Goal: Task Accomplishment & Management: Manage account settings

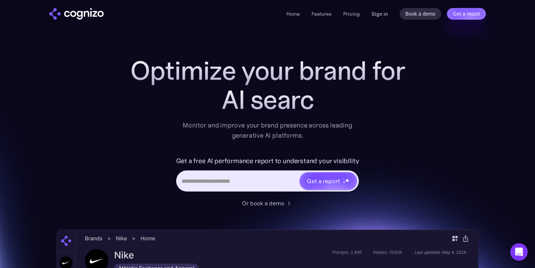
click at [379, 12] on link "Sign in" at bounding box center [380, 13] width 16 height 9
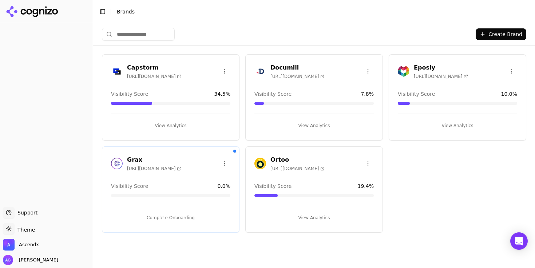
click at [298, 125] on button "View Analytics" at bounding box center [314, 126] width 119 height 12
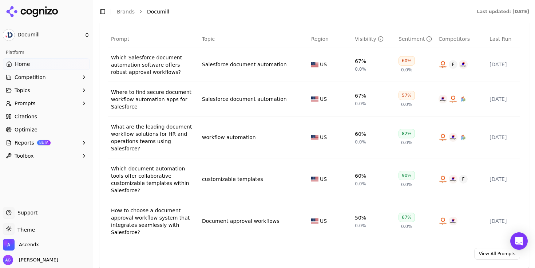
scroll to position [561, 0]
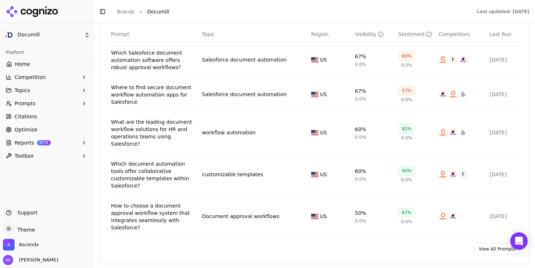
click at [485, 246] on link "View All Prompts" at bounding box center [498, 249] width 46 height 12
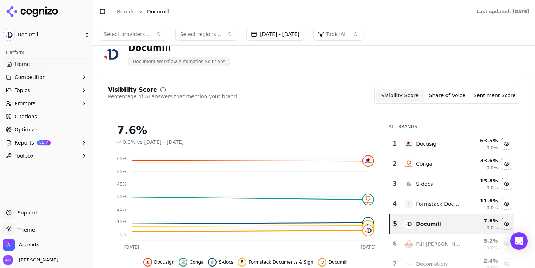
scroll to position [13, 0]
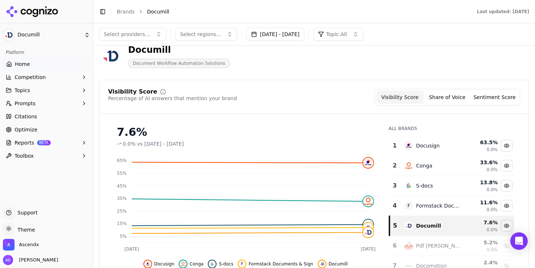
click at [448, 92] on button "Share of Voice" at bounding box center [447, 97] width 47 height 13
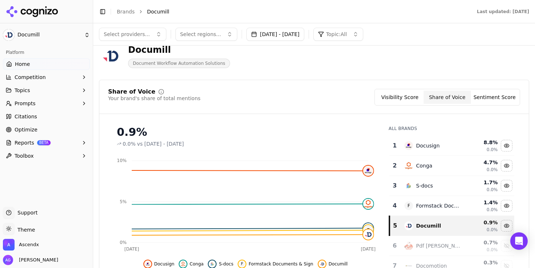
click at [482, 95] on button "Sentiment Score" at bounding box center [494, 97] width 47 height 13
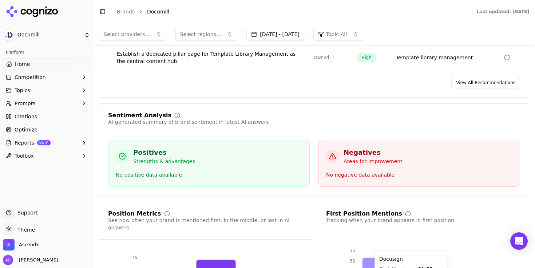
scroll to position [1320, 0]
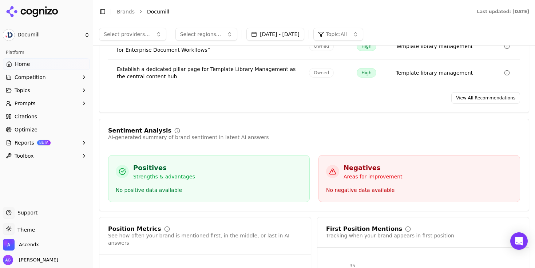
click at [25, 130] on span "Optimize" at bounding box center [26, 129] width 23 height 7
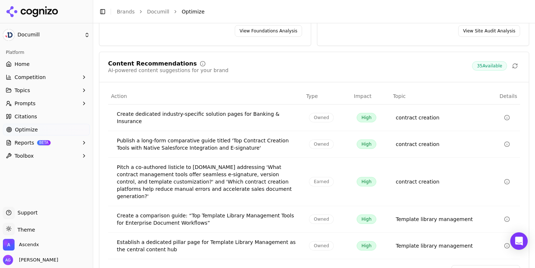
scroll to position [152, 0]
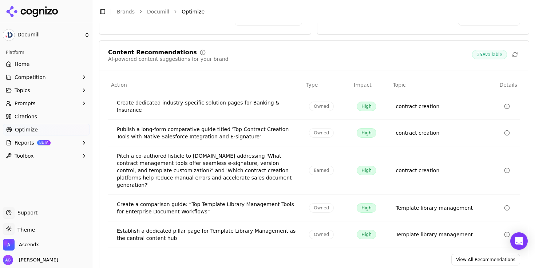
click at [464, 254] on link "View All Recommendations" at bounding box center [486, 260] width 69 height 12
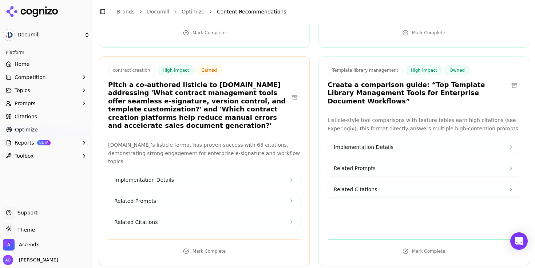
scroll to position [238, 0]
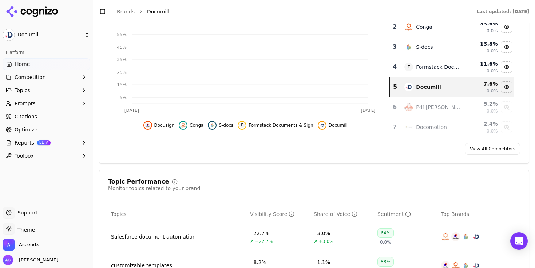
scroll to position [1322, 0]
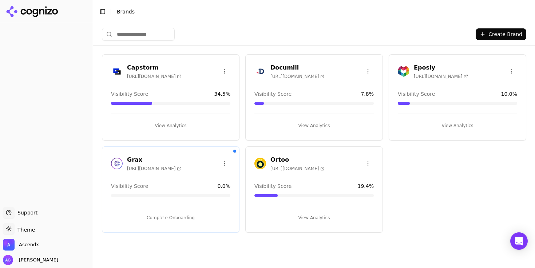
click at [146, 67] on h3 "Capstorm" at bounding box center [154, 67] width 54 height 9
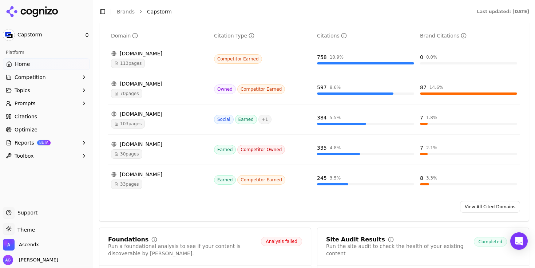
scroll to position [831, 0]
click at [137, 117] on div "reddit.com" at bounding box center [159, 113] width 97 height 7
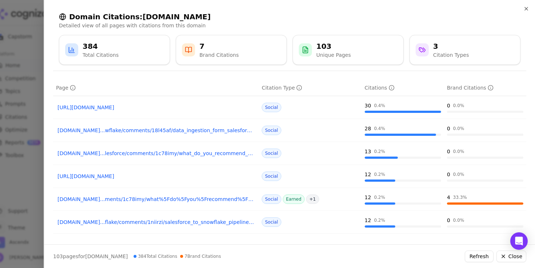
scroll to position [31, 0]
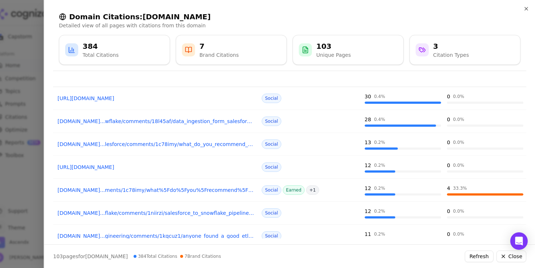
click at [165, 192] on link "reddit.com...ments/1c78imy/what%5Fdo%5Fyou%5Frecommend%5Ffor%5Fsandbox%5Fseeding" at bounding box center [156, 189] width 197 height 7
click at [526, 11] on icon "button" at bounding box center [527, 9] width 6 height 6
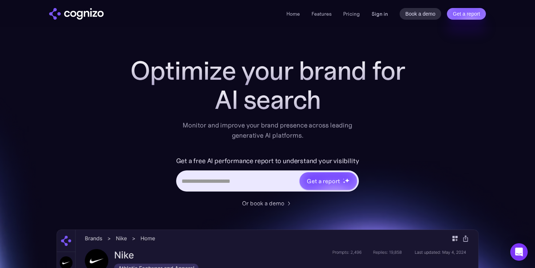
click at [378, 15] on link "Sign in" at bounding box center [380, 13] width 16 height 9
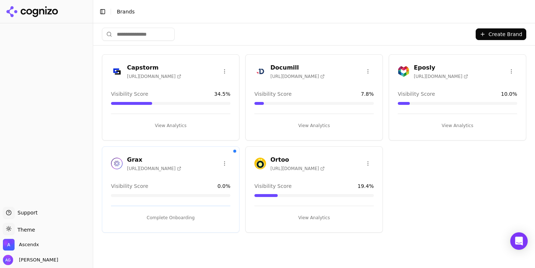
click at [336, 82] on div "Documill [URL][DOMAIN_NAME] Visibility Score 7.8 % View Analytics" at bounding box center [315, 97] width 138 height 86
click at [316, 124] on button "View Analytics" at bounding box center [314, 126] width 119 height 12
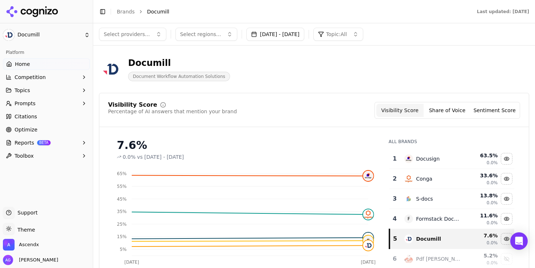
click at [22, 141] on span "Reports" at bounding box center [25, 142] width 20 height 7
click at [24, 154] on span "PDF" at bounding box center [46, 154] width 63 height 7
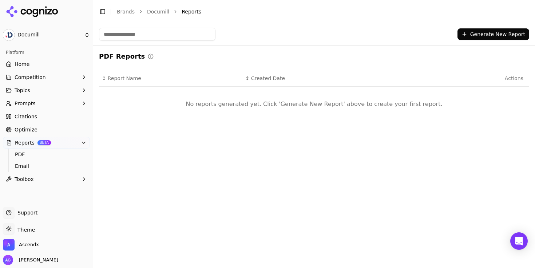
click at [486, 34] on button "Generate New Report" at bounding box center [494, 34] width 72 height 12
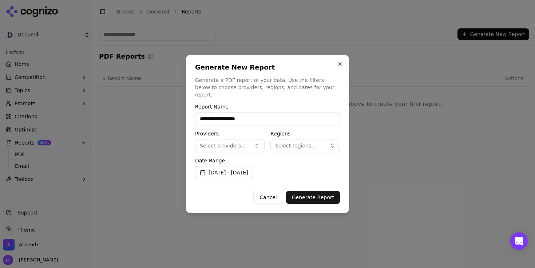
type input "**********"
click at [258, 144] on button "Select providers..." at bounding box center [230, 145] width 70 height 13
click at [235, 133] on div "Providers Select providers..." at bounding box center [230, 141] width 70 height 21
click at [230, 147] on button "Select providers..." at bounding box center [230, 145] width 70 height 13
click at [225, 170] on span "ChatGPT-Search" at bounding box center [227, 170] width 41 height 7
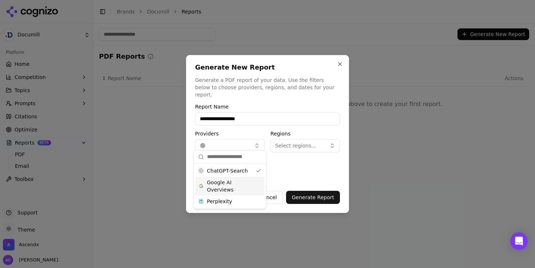
click at [220, 185] on span "Google AI Overviews" at bounding box center [230, 186] width 46 height 15
click at [219, 208] on div "ChatGPT-Search Google AI Overviews Perplexity" at bounding box center [230, 186] width 72 height 45
click at [220, 203] on span "Perplexity" at bounding box center [219, 201] width 25 height 7
click at [297, 143] on span "Select regions..." at bounding box center [295, 145] width 41 height 7
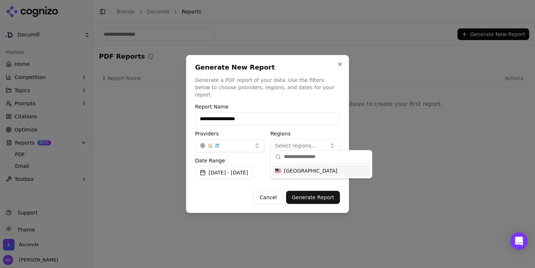
click at [297, 172] on span "United States" at bounding box center [311, 170] width 54 height 7
click at [254, 158] on label "Date Range" at bounding box center [267, 160] width 145 height 5
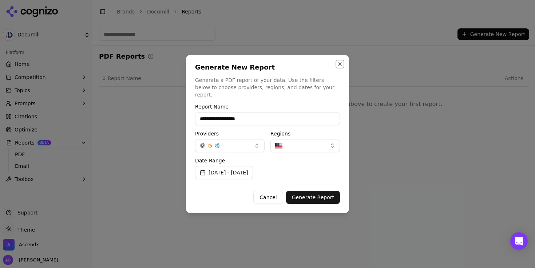
click at [339, 67] on button "Close" at bounding box center [340, 64] width 6 height 6
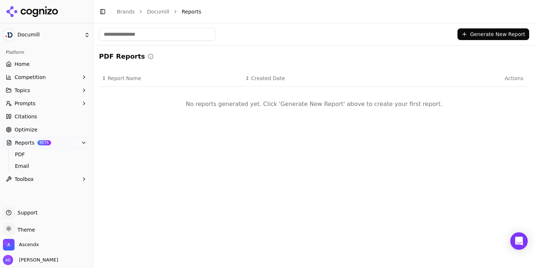
click at [30, 67] on link "Home" at bounding box center [46, 64] width 87 height 12
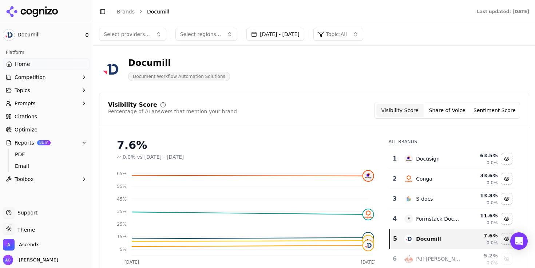
click at [283, 28] on button "Aug 27, 2025 - Sep 26, 2025" at bounding box center [276, 34] width 58 height 13
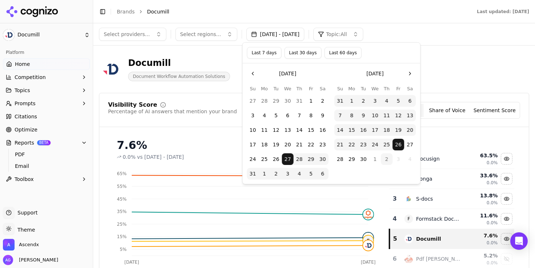
click at [307, 52] on button "Last 30 days" at bounding box center [302, 53] width 37 height 12
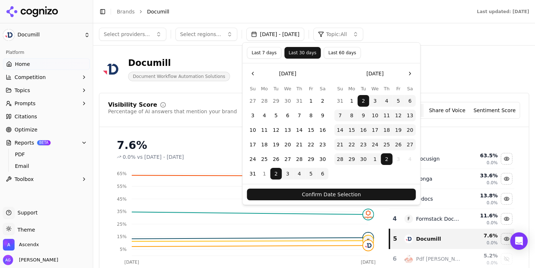
click at [332, 195] on button "Confirm Date Selection" at bounding box center [331, 195] width 169 height 12
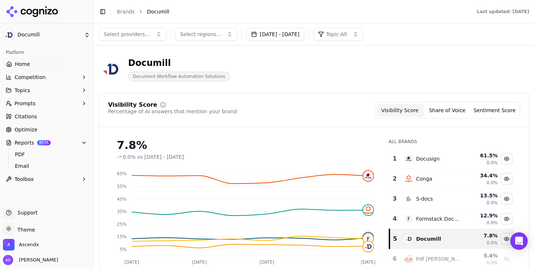
click at [207, 35] on span "Select regions..." at bounding box center [200, 34] width 41 height 7
click at [34, 36] on html "Documill Platform Home Competition Topics Prompts Citations Optimize Reports BE…" at bounding box center [267, 134] width 535 height 268
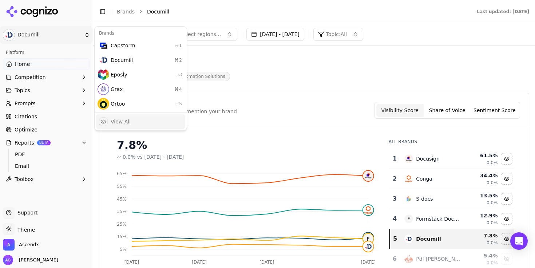
click at [112, 124] on div "View All" at bounding box center [121, 121] width 20 height 7
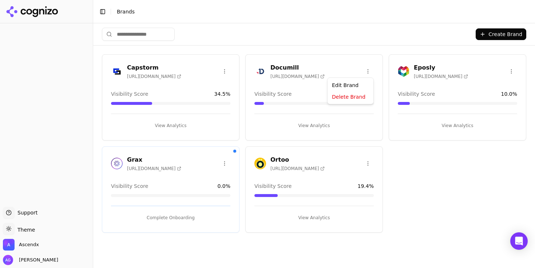
click at [367, 70] on html "Support Support Toggle theme Theme Ascendx Amy Grenham Toggle Sidebar Brands Cr…" at bounding box center [267, 134] width 535 height 268
click at [351, 86] on div "Edit Brand" at bounding box center [350, 86] width 43 height 12
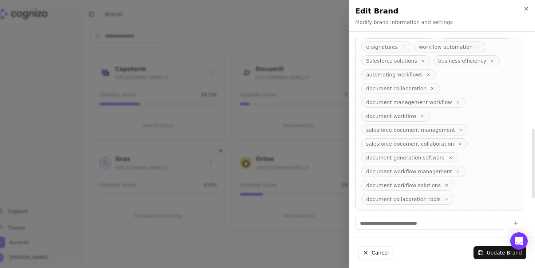
scroll to position [254, 0]
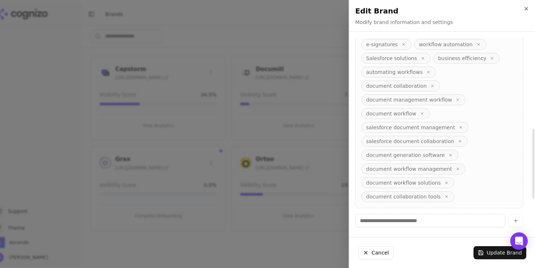
click at [409, 214] on input at bounding box center [431, 220] width 150 height 13
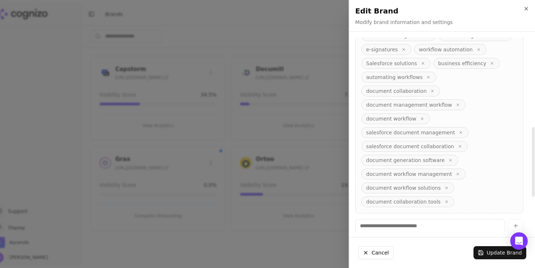
click at [490, 64] on icon "button" at bounding box center [492, 63] width 4 height 4
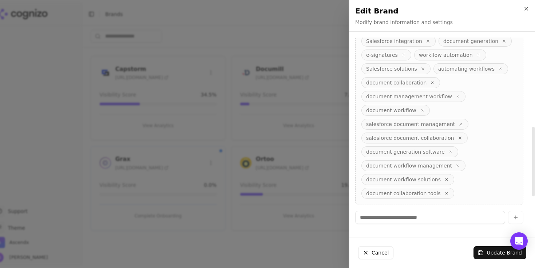
scroll to position [252, 0]
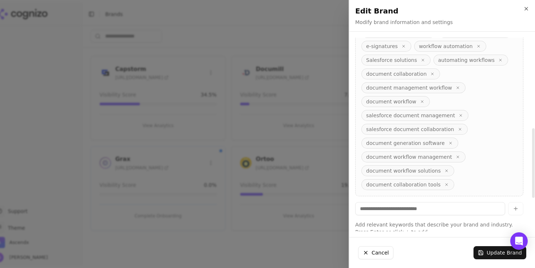
click at [395, 212] on input at bounding box center [431, 208] width 150 height 13
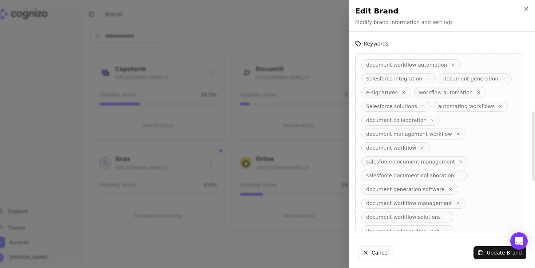
scroll to position [232, 0]
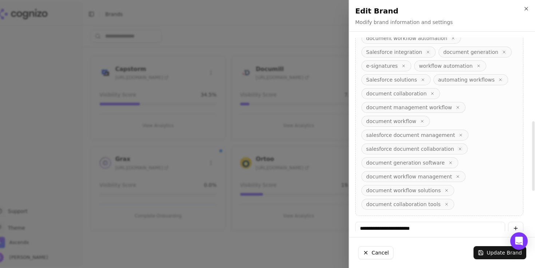
type input "**********"
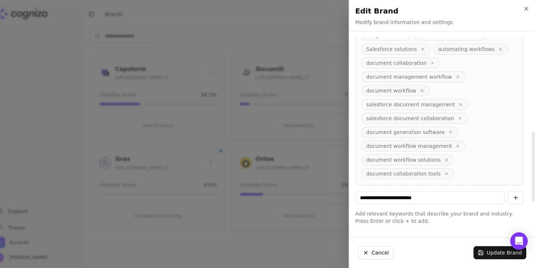
scroll to position [265, 0]
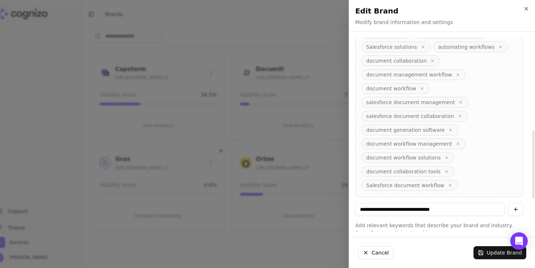
type input "**********"
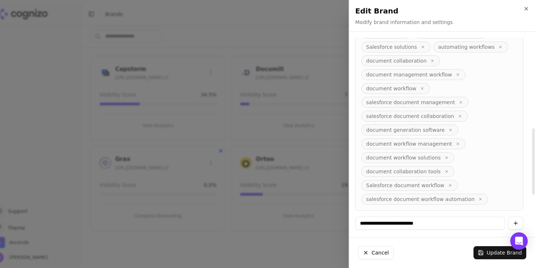
type input "**********"
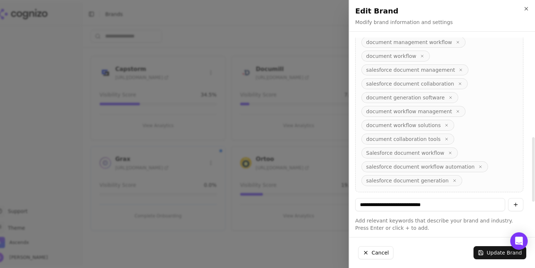
scroll to position [295, 0]
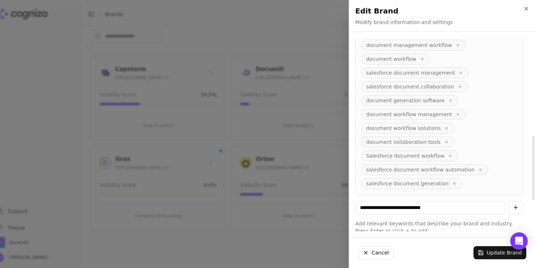
click at [446, 142] on icon "button" at bounding box center [447, 142] width 2 height 2
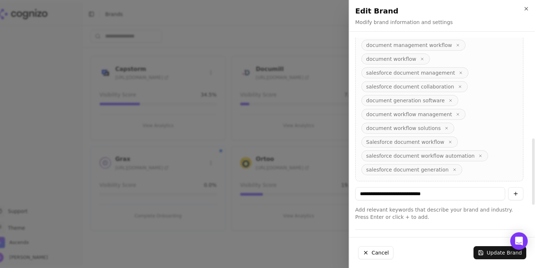
click at [446, 128] on icon "button" at bounding box center [447, 128] width 2 height 2
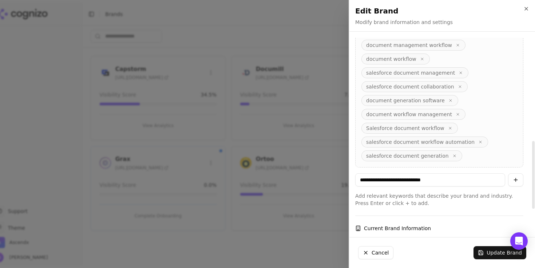
click at [456, 113] on icon "button" at bounding box center [458, 114] width 4 height 4
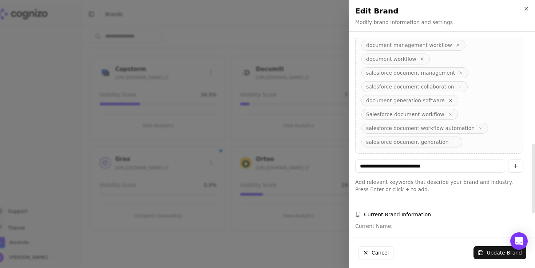
click at [520, 165] on button "button" at bounding box center [515, 166] width 15 height 13
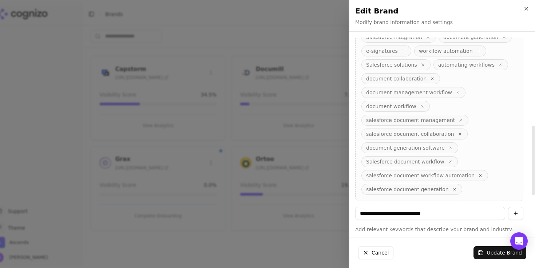
scroll to position [244, 0]
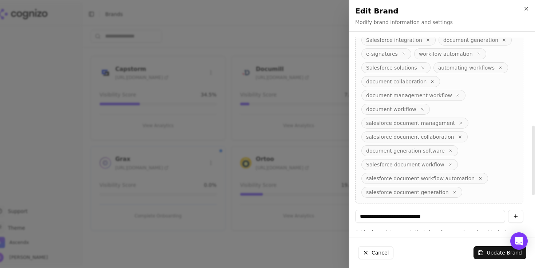
click at [420, 107] on icon "button" at bounding box center [422, 109] width 4 height 4
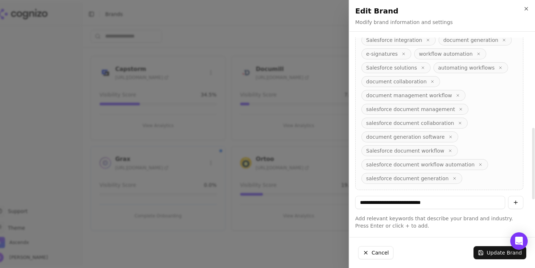
click at [456, 94] on icon "button" at bounding box center [458, 95] width 4 height 4
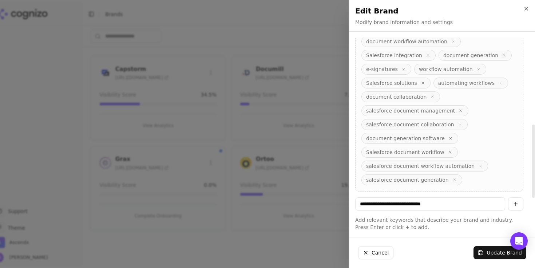
scroll to position [220, 0]
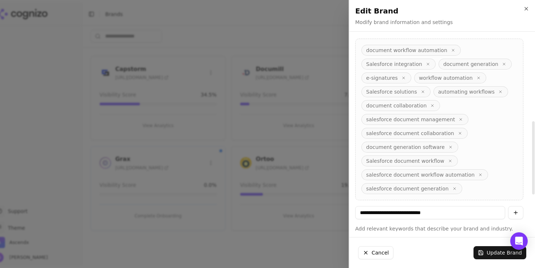
click at [451, 50] on icon "button" at bounding box center [453, 50] width 4 height 4
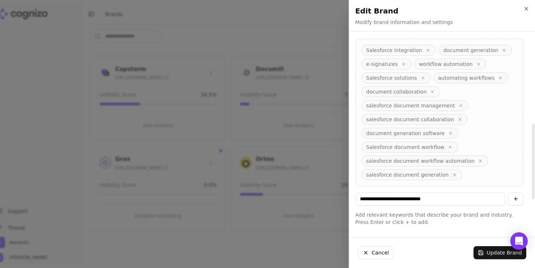
click at [502, 50] on icon "button" at bounding box center [504, 50] width 4 height 4
click at [481, 50] on span "e-signatures" at bounding box center [464, 50] width 50 height 11
click at [479, 50] on button "button" at bounding box center [481, 50] width 6 height 6
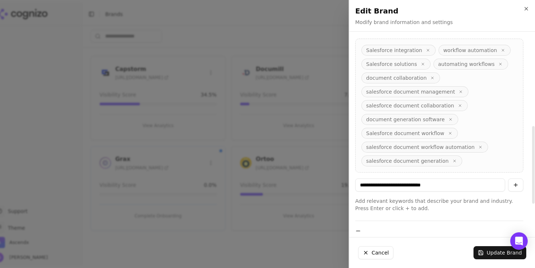
click at [515, 186] on button "button" at bounding box center [515, 184] width 15 height 13
drag, startPoint x: 445, startPoint y: 184, endPoint x: 385, endPoint y: 187, distance: 59.8
click at [385, 187] on input "**********" at bounding box center [431, 184] width 150 height 13
type input "**********"
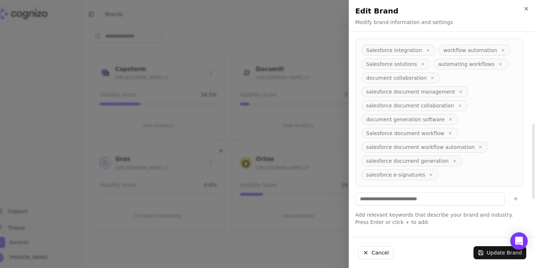
click at [443, 197] on input at bounding box center [431, 198] width 150 height 13
click at [500, 63] on icon "button" at bounding box center [501, 64] width 2 height 2
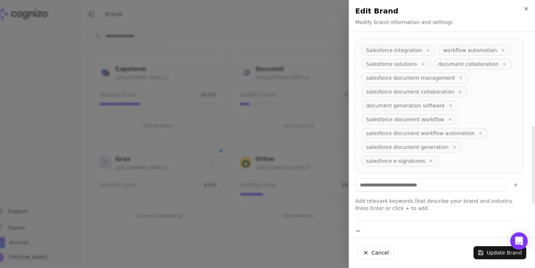
click at [501, 51] on icon "button" at bounding box center [503, 50] width 4 height 4
click at [499, 50] on icon "button" at bounding box center [500, 50] width 2 height 2
click at [434, 63] on icon "button" at bounding box center [433, 64] width 2 height 2
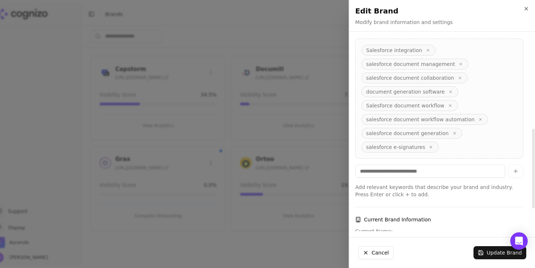
click at [390, 174] on input at bounding box center [431, 171] width 150 height 13
type input "**********"
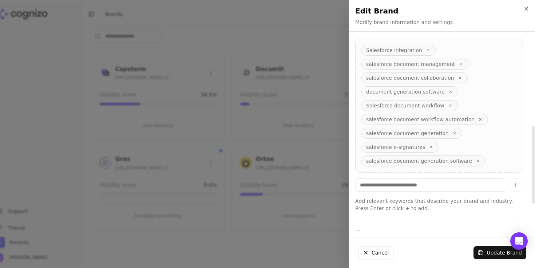
click at [449, 91] on icon "button" at bounding box center [451, 92] width 4 height 4
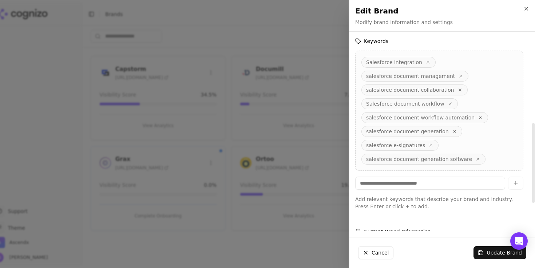
scroll to position [207, 0]
click at [426, 62] on icon "button" at bounding box center [428, 64] width 4 height 4
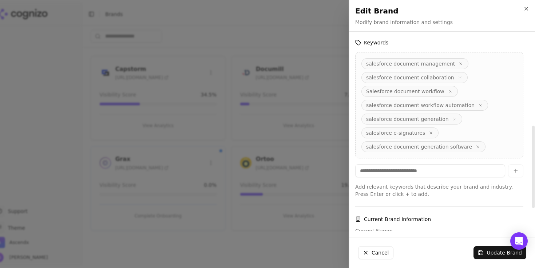
click at [382, 170] on input at bounding box center [431, 170] width 150 height 13
type input "**********"
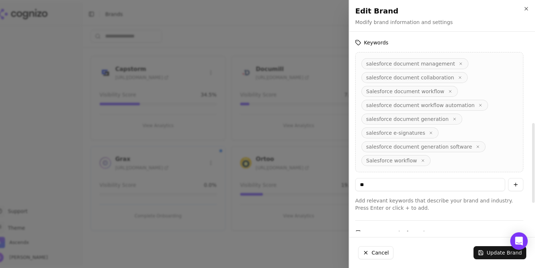
type input "*"
type input "**********"
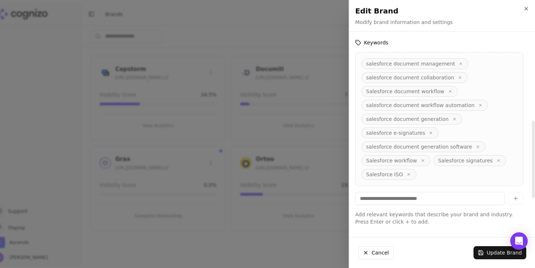
type input "*"
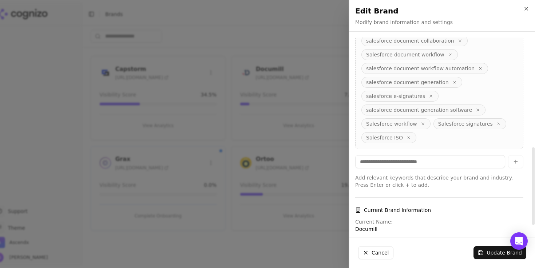
scroll to position [289, 0]
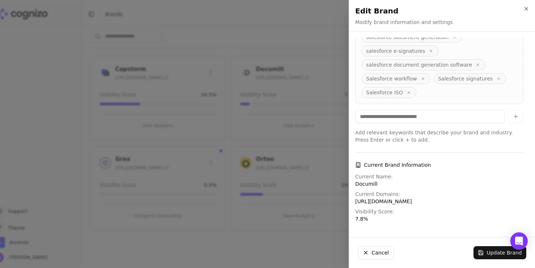
click at [488, 252] on button "Update Brand" at bounding box center [500, 252] width 53 height 13
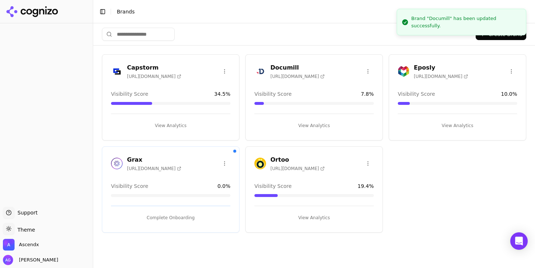
click at [368, 70] on html "Support Support Toggle theme Theme Ascendx Amy Grenham Toggle Sidebar Brands Cr…" at bounding box center [267, 134] width 535 height 268
click at [346, 86] on div "Edit Brand" at bounding box center [350, 86] width 43 height 12
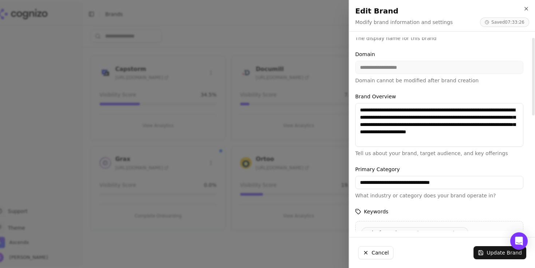
scroll to position [0, 0]
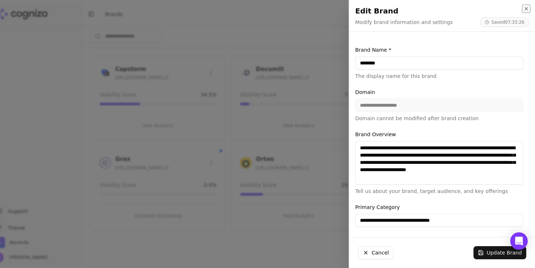
click at [527, 9] on icon "button" at bounding box center [526, 8] width 3 height 3
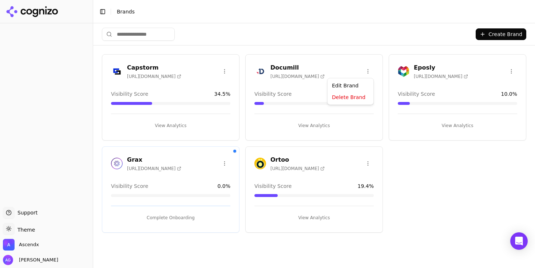
click at [371, 73] on html "Support Support Toggle theme Theme Ascendx Amy Grenham Toggle Sidebar Brands Cr…" at bounding box center [267, 134] width 535 height 268
click at [303, 122] on html "Support Support Toggle theme Theme Ascendx Amy Grenham Toggle Sidebar Brands Cr…" at bounding box center [267, 134] width 535 height 268
click at [318, 124] on button "View Analytics" at bounding box center [314, 126] width 119 height 12
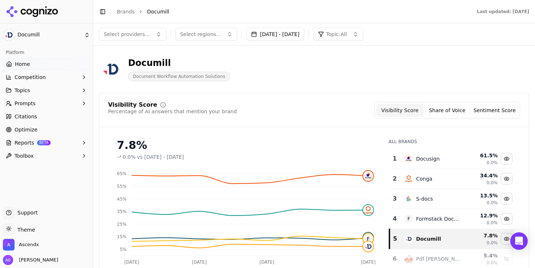
click at [205, 34] on span "Select regions..." at bounding box center [200, 34] width 41 height 7
type input "*"
click at [129, 35] on span "Select providers..." at bounding box center [127, 34] width 46 height 7
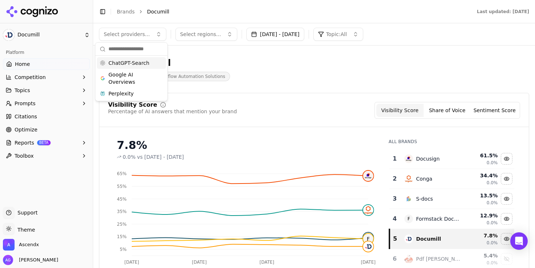
click at [22, 63] on span "Home" at bounding box center [22, 63] width 15 height 7
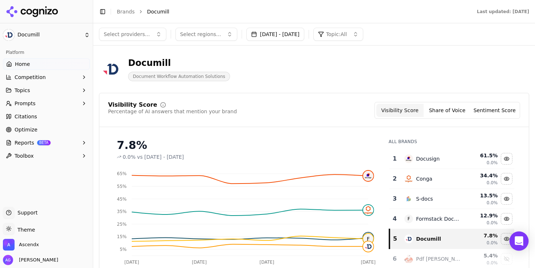
click at [517, 235] on div "Open Intercom Messenger" at bounding box center [519, 241] width 19 height 19
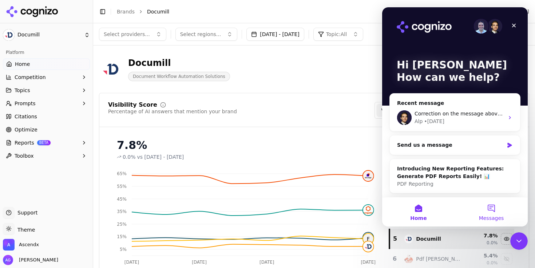
click at [491, 210] on button "Messages" at bounding box center [491, 211] width 73 height 29
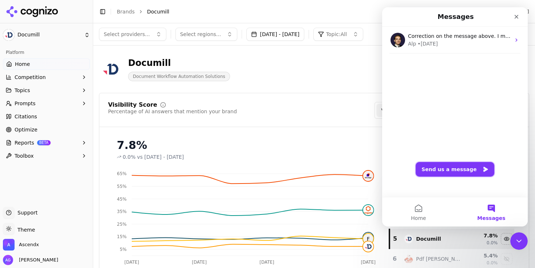
click at [436, 168] on button "Send us a message" at bounding box center [455, 169] width 79 height 15
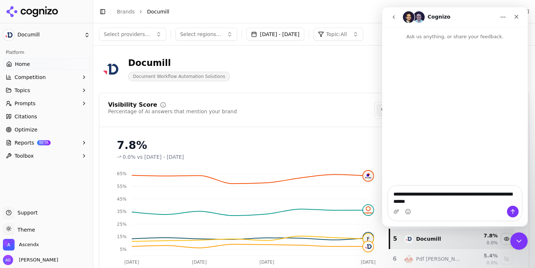
type textarea "**********"
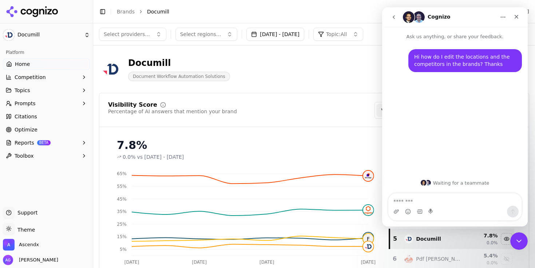
click at [282, 12] on li "Documill" at bounding box center [304, 11] width 315 height 7
click at [154, 13] on span "Documill" at bounding box center [158, 11] width 22 height 7
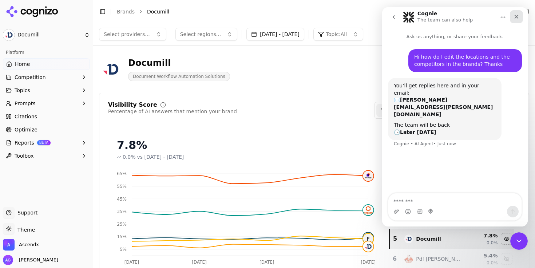
click at [517, 17] on icon "Close" at bounding box center [517, 17] width 4 height 4
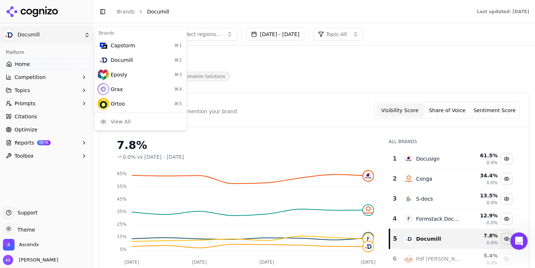
click at [36, 31] on html "Documill Platform Home Competition Topics Prompts Citations Optimize Reports BE…" at bounding box center [267, 134] width 535 height 268
click at [129, 121] on div "View All" at bounding box center [121, 121] width 20 height 7
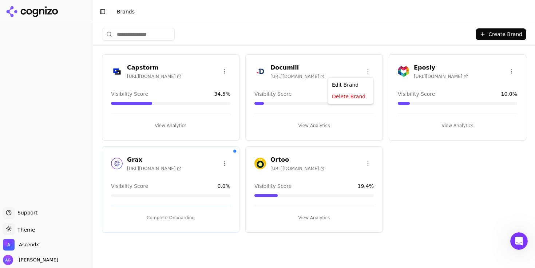
click at [369, 71] on html "Support Support Toggle theme Theme Ascendx Amy Grenham Toggle Sidebar Brands Cr…" at bounding box center [267, 134] width 535 height 268
click at [354, 83] on div "Edit Brand" at bounding box center [350, 86] width 43 height 12
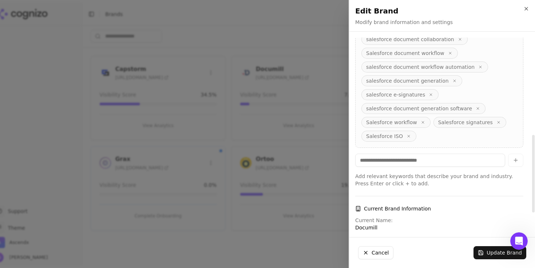
scroll to position [247, 0]
click at [527, 9] on icon "button" at bounding box center [527, 9] width 6 height 6
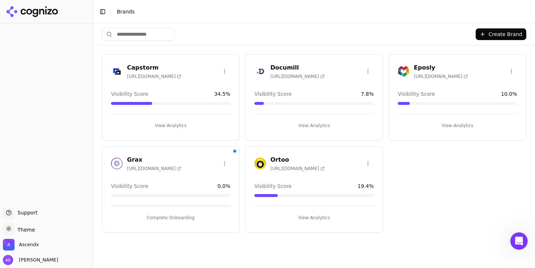
click at [284, 65] on h3 "Documill" at bounding box center [298, 67] width 54 height 9
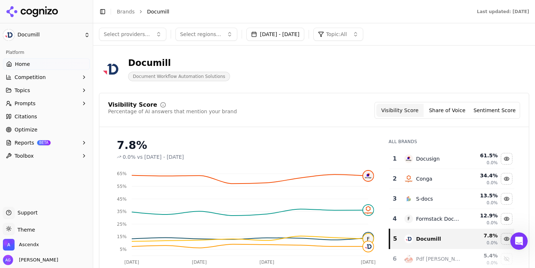
click at [58, 76] on button "Competition" at bounding box center [46, 77] width 87 height 12
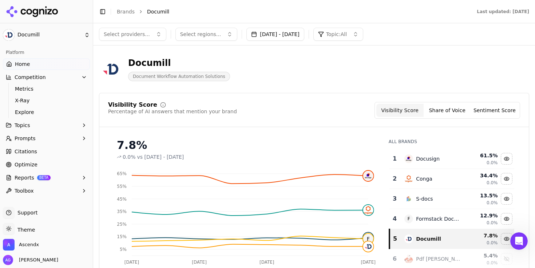
click at [157, 32] on button "Select providers..." at bounding box center [132, 34] width 67 height 13
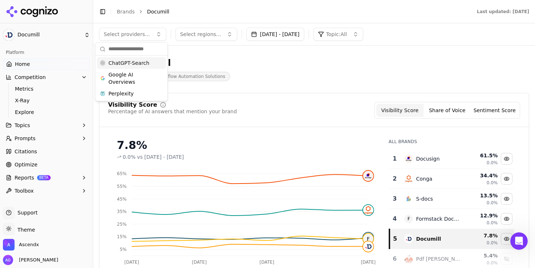
click at [220, 57] on div "Documill" at bounding box center [179, 63] width 102 height 12
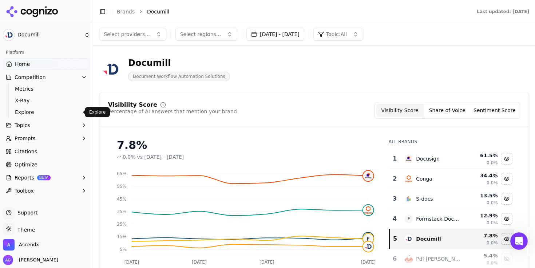
click at [28, 110] on span "Explore" at bounding box center [46, 112] width 63 height 7
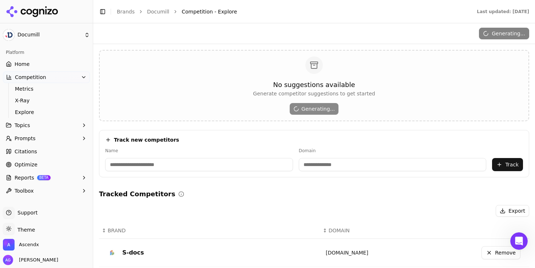
click at [198, 162] on input at bounding box center [199, 164] width 188 height 13
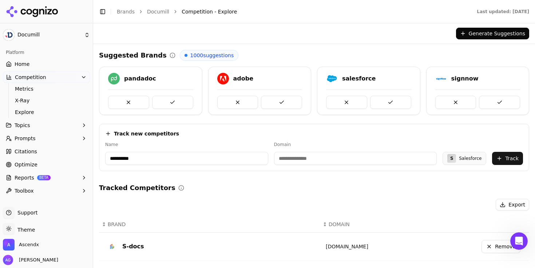
type input "**********"
click at [314, 160] on input "**********" at bounding box center [340, 158] width 153 height 13
click at [503, 159] on button "Track" at bounding box center [507, 158] width 31 height 13
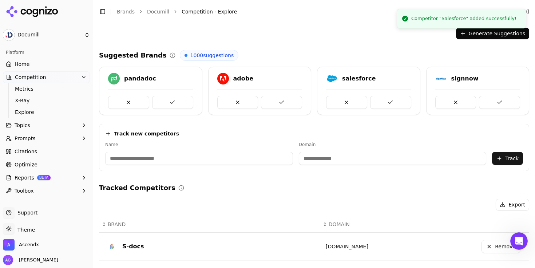
click at [153, 158] on input at bounding box center [199, 158] width 188 height 13
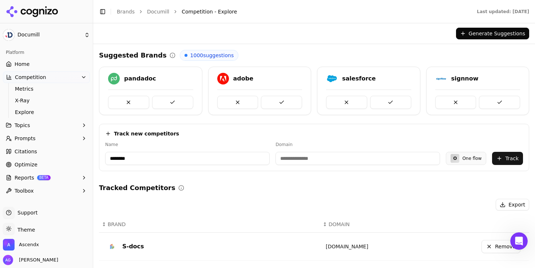
type input "********"
click at [303, 160] on input at bounding box center [358, 158] width 165 height 13
type input "**********"
click at [122, 157] on input "********" at bounding box center [179, 158] width 149 height 13
type input "*******"
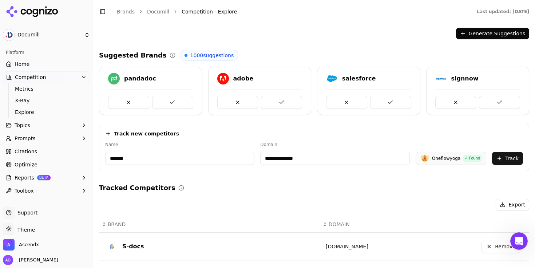
click at [287, 160] on input "**********" at bounding box center [334, 158] width 149 height 13
drag, startPoint x: 321, startPoint y: 158, endPoint x: 248, endPoint y: 158, distance: 72.8
click at [248, 158] on div "**********" at bounding box center [314, 153] width 418 height 23
paste input "*****"
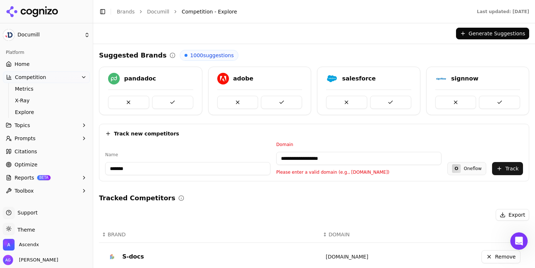
drag, startPoint x: 297, startPoint y: 158, endPoint x: 264, endPoint y: 158, distance: 33.5
click at [264, 158] on div "**********" at bounding box center [314, 159] width 418 height 34
click at [319, 160] on input "**********" at bounding box center [343, 158] width 155 height 13
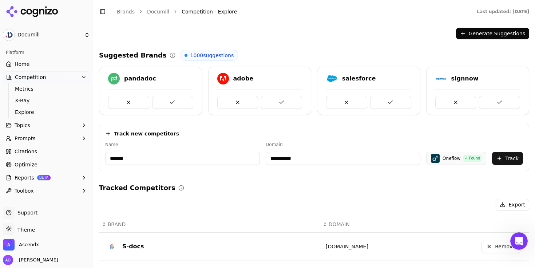
type input "**********"
click at [505, 158] on button "Track" at bounding box center [507, 158] width 31 height 13
click at [28, 125] on span "Topics" at bounding box center [23, 125] width 16 height 7
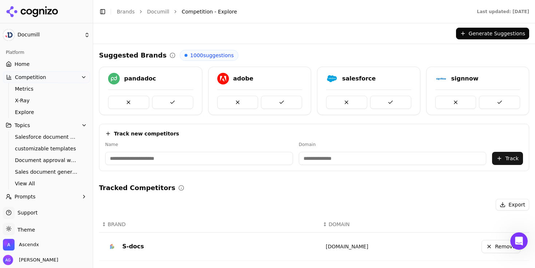
click at [28, 195] on span "Prompts" at bounding box center [25, 196] width 21 height 7
click at [22, 63] on span "Home" at bounding box center [22, 63] width 15 height 7
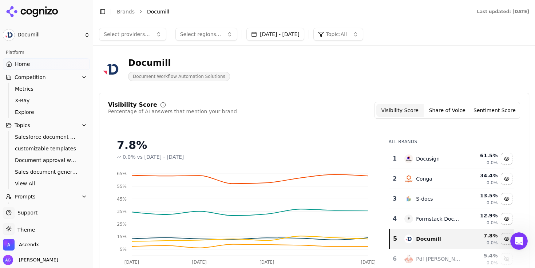
click at [187, 36] on span "Select regions..." at bounding box center [200, 34] width 41 height 7
type input "*"
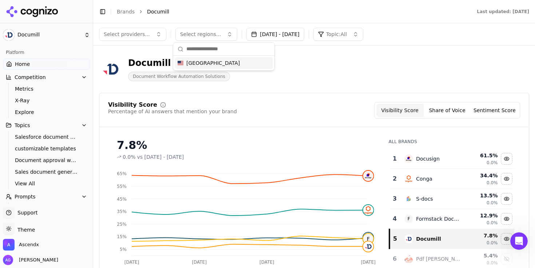
click at [28, 67] on span "Home" at bounding box center [22, 63] width 15 height 7
click at [33, 35] on html "Documill Platform Home Competition Metrics X-Ray Explore Topics Salesforce docu…" at bounding box center [267, 134] width 535 height 268
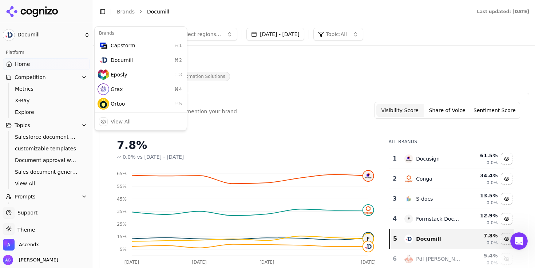
click at [82, 124] on html "Documill Platform Home Competition Metrics X-Ray Explore Topics Salesforce docu…" at bounding box center [267, 134] width 535 height 268
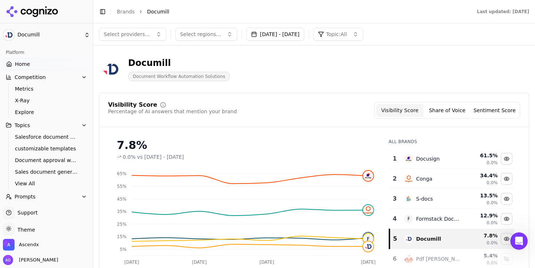
click at [83, 77] on icon "button" at bounding box center [84, 76] width 3 height 1
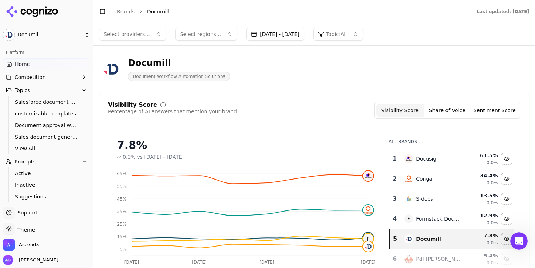
click at [85, 89] on icon "button" at bounding box center [84, 90] width 6 height 6
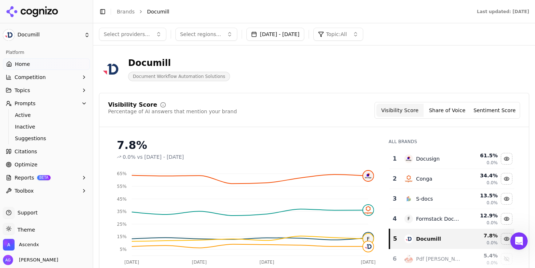
click at [197, 40] on button "Select regions..." at bounding box center [207, 34] width 62 height 13
click at [197, 34] on span "Select regions..." at bounding box center [200, 34] width 41 height 7
type input "*"
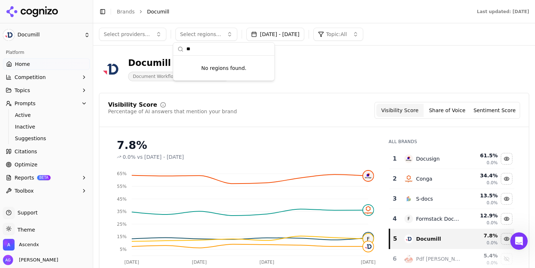
type input "*"
click at [32, 241] on span "Ascendx" at bounding box center [29, 244] width 20 height 7
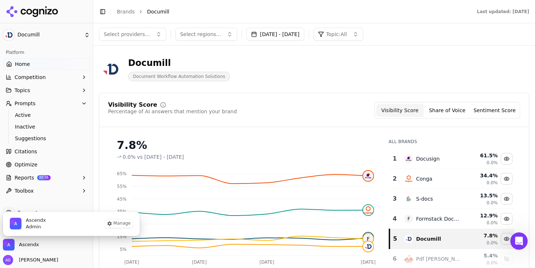
click at [34, 225] on span "Admin" at bounding box center [36, 227] width 20 height 7
click at [126, 221] on button "Manage" at bounding box center [119, 223] width 28 height 9
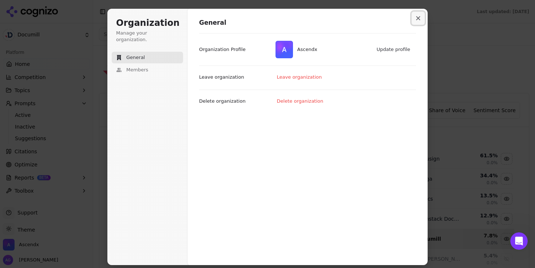
click at [417, 21] on button "Close modal" at bounding box center [418, 18] width 13 height 13
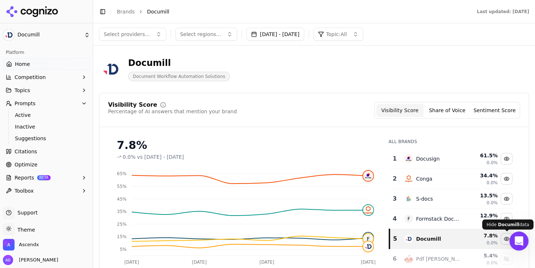
click at [515, 240] on icon "Open Intercom Messenger" at bounding box center [518, 240] width 12 height 12
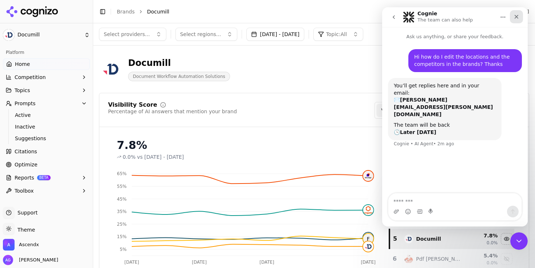
click at [515, 19] on icon "Close" at bounding box center [517, 17] width 6 height 6
